Goal: Task Accomplishment & Management: Use online tool/utility

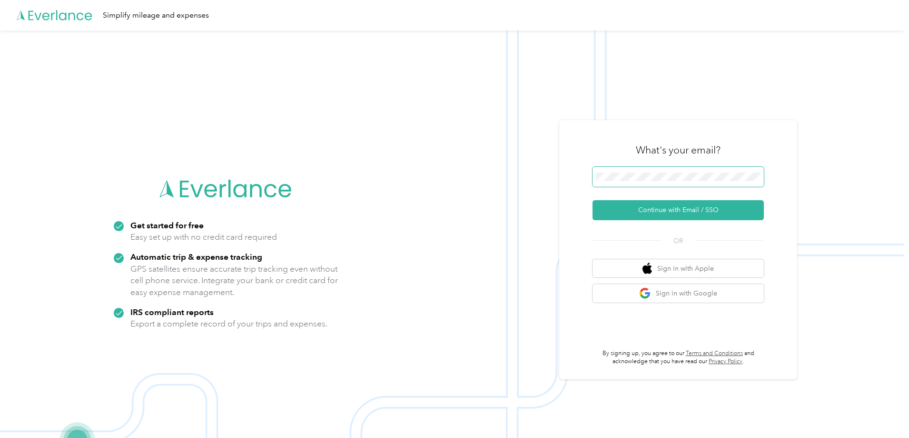
click at [686, 170] on span at bounding box center [678, 177] width 171 height 20
click at [676, 203] on button "Continue with Email / SSO" at bounding box center [678, 210] width 171 height 20
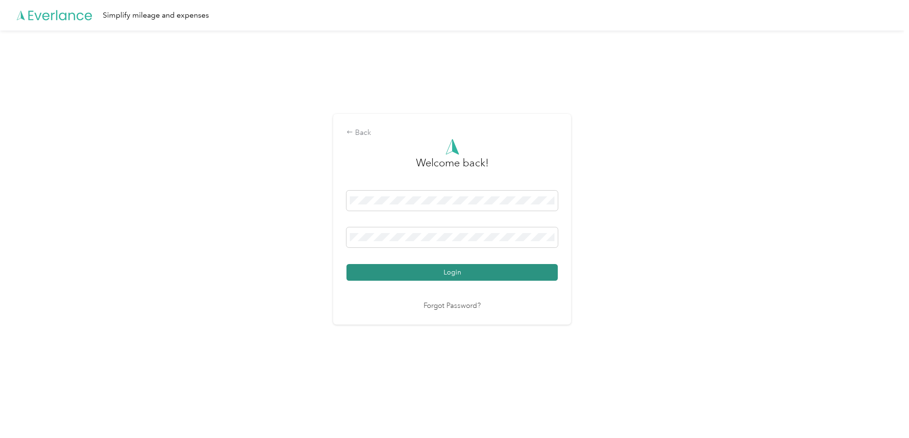
click at [435, 273] on button "Login" at bounding box center [452, 272] width 211 height 17
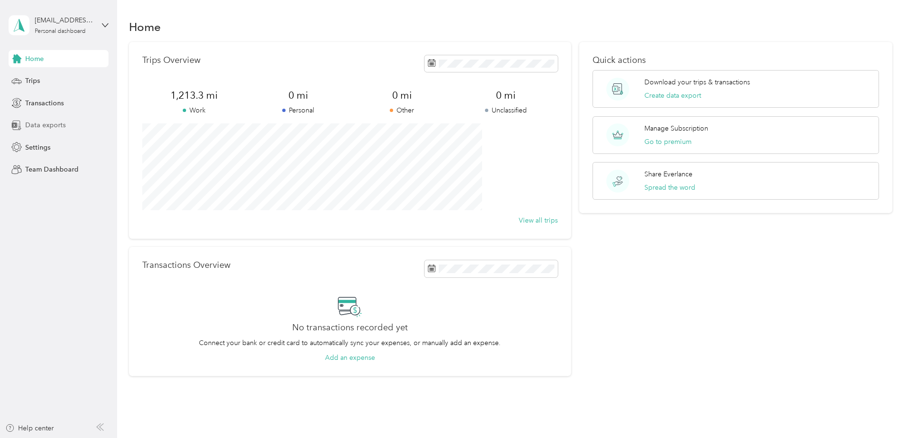
click at [60, 126] on span "Data exports" at bounding box center [45, 125] width 40 height 10
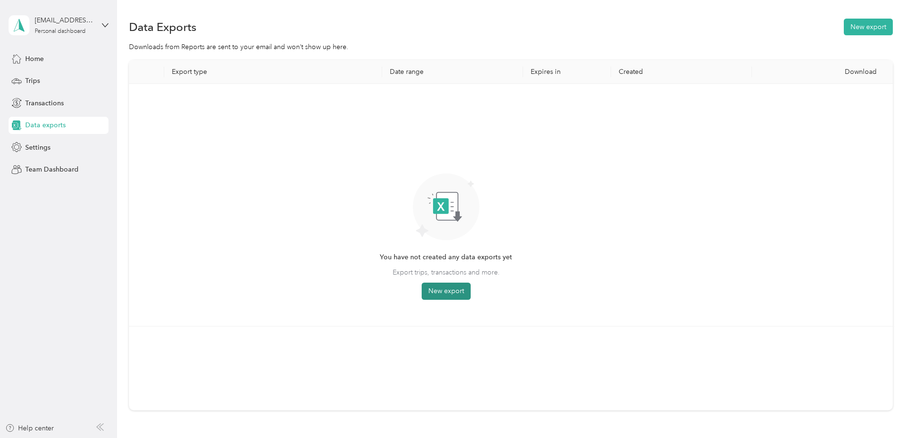
click at [471, 289] on button "New export" at bounding box center [446, 290] width 49 height 17
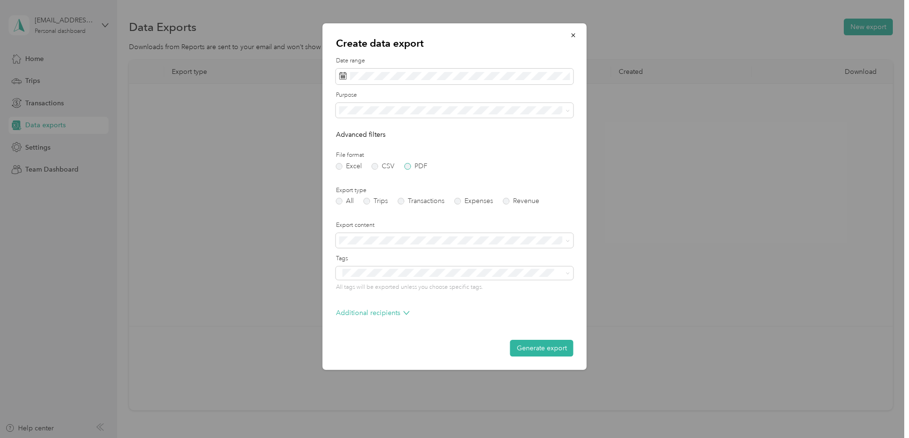
click at [412, 167] on label "PDF" at bounding box center [416, 166] width 23 height 7
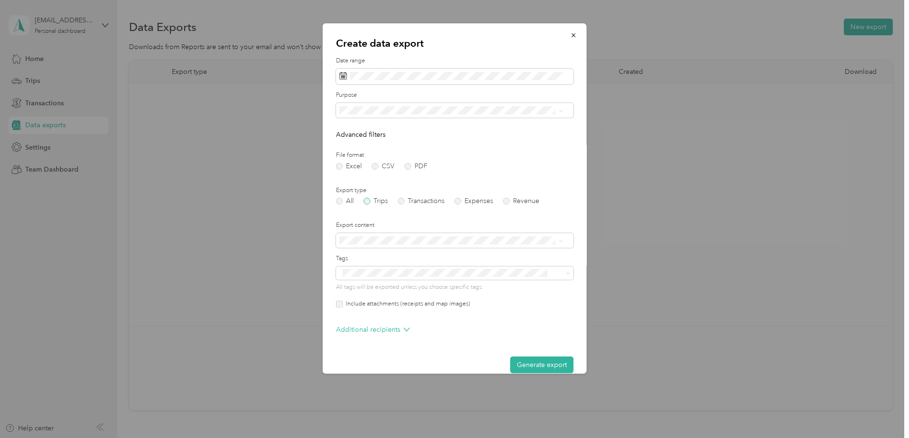
click at [373, 201] on label "Trips" at bounding box center [376, 201] width 24 height 7
click at [481, 158] on button "Last month" at bounding box center [470, 156] width 58 height 17
click at [529, 355] on form "Date range Purpose Advanced filters File format Excel CSV PDF Export type All T…" at bounding box center [455, 215] width 238 height 316
click at [529, 357] on button "Generate export" at bounding box center [541, 364] width 63 height 17
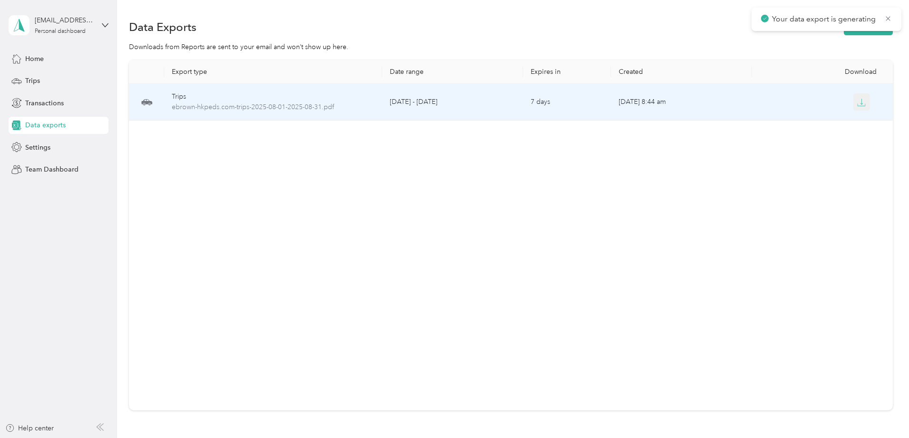
click at [858, 102] on icon "button" at bounding box center [862, 102] width 9 height 9
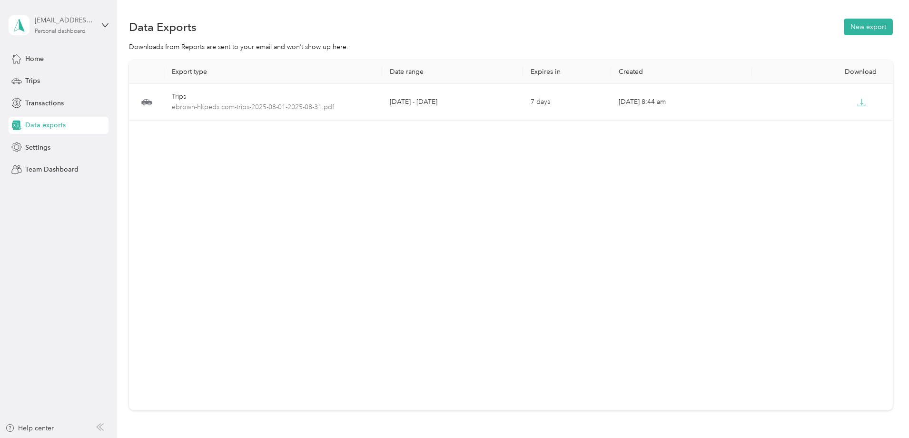
click at [70, 30] on div "Personal dashboard" at bounding box center [60, 32] width 51 height 6
click at [68, 77] on div "Log out" at bounding box center [108, 78] width 187 height 17
